Goal: Find contact information: Find contact information

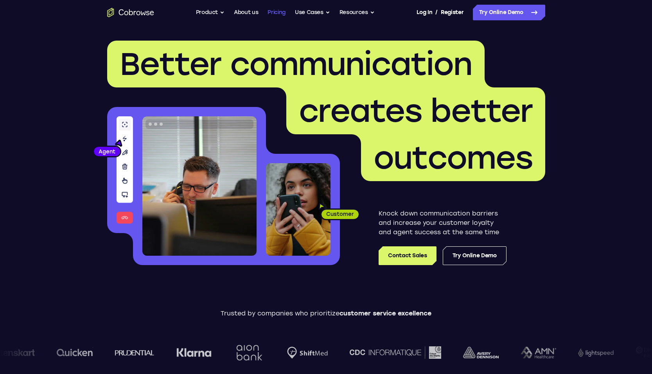
click at [274, 11] on link "Pricing" at bounding box center [276, 13] width 18 height 16
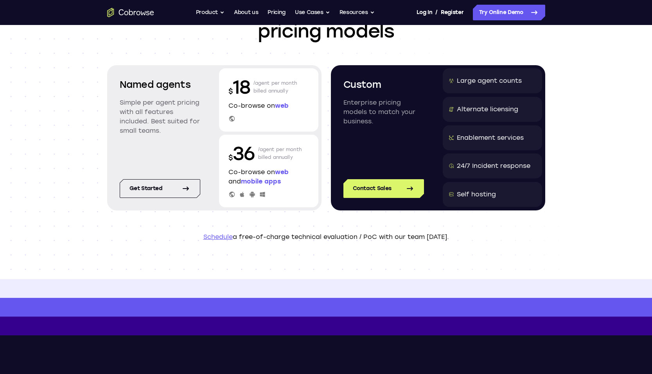
scroll to position [69, 0]
click at [160, 185] on link "Get started" at bounding box center [160, 189] width 81 height 19
click at [469, 198] on div "Self hosting" at bounding box center [476, 194] width 39 height 9
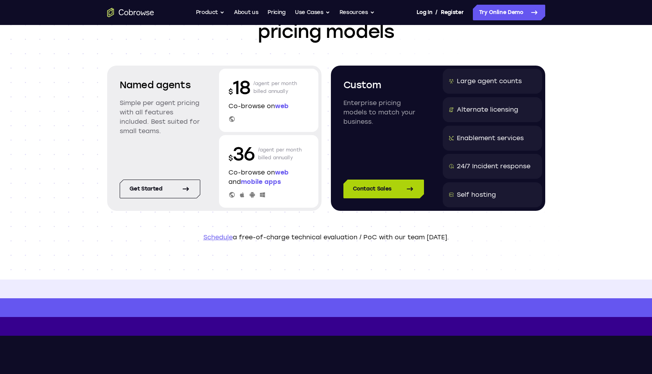
click at [398, 184] on link "Contact Sales" at bounding box center [383, 189] width 81 height 19
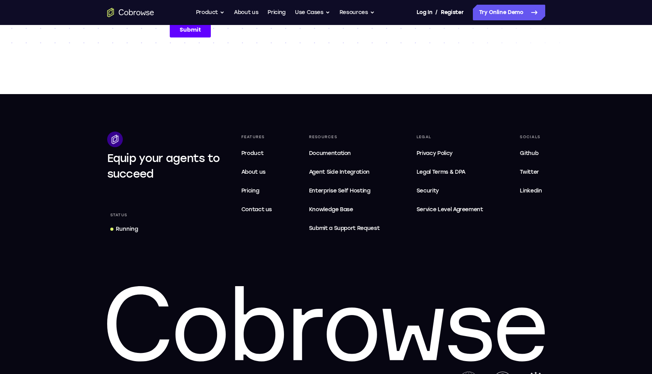
scroll to position [351, 0]
